Goal: Check status: Check status

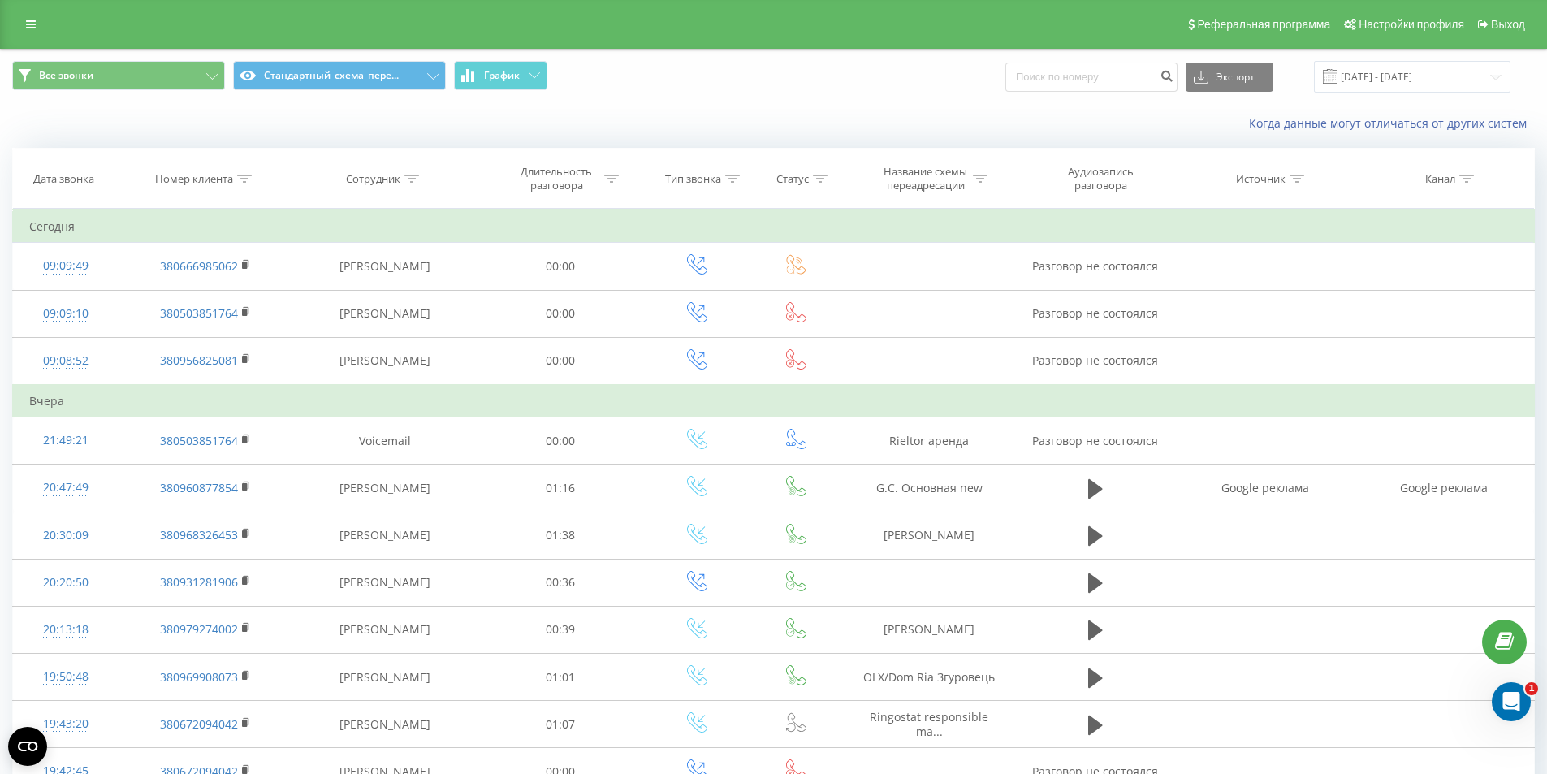
click at [376, 213] on td "Сегодня" at bounding box center [774, 226] width 1522 height 32
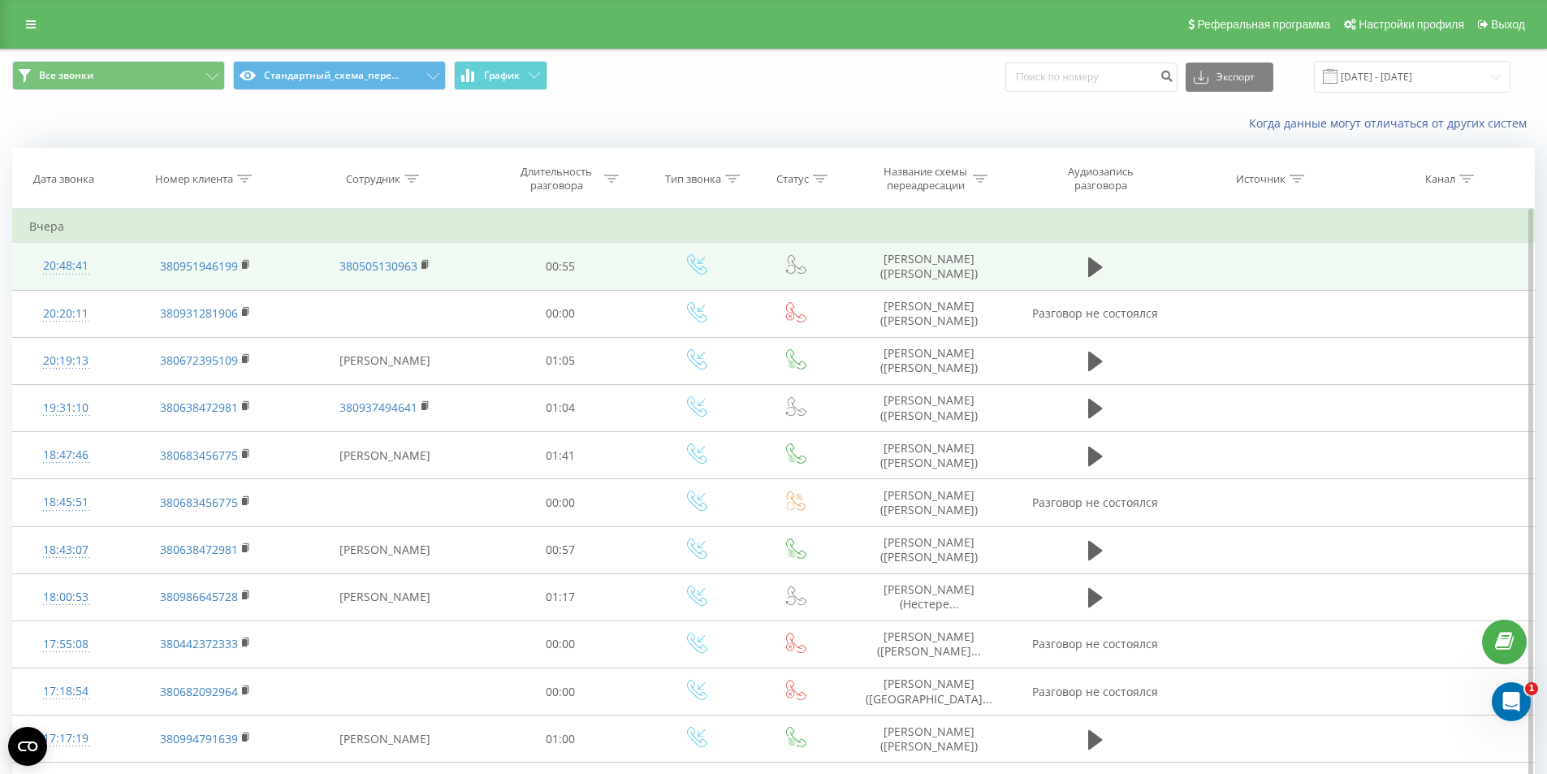
click at [551, 283] on td "00:55" at bounding box center [560, 266] width 166 height 47
